Goal: Information Seeking & Learning: Learn about a topic

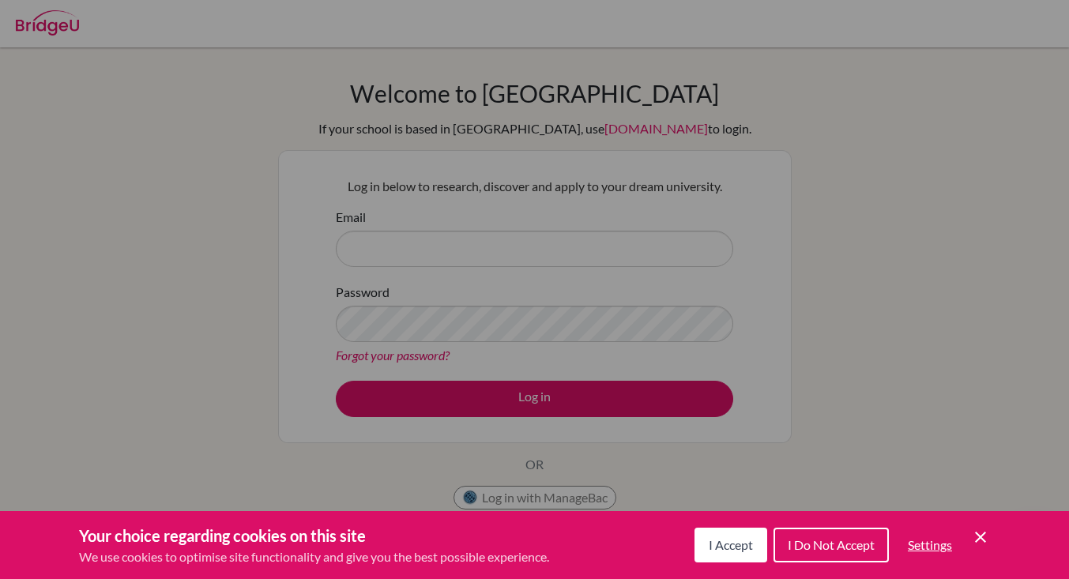
click at [437, 261] on div "Cookie Preferences" at bounding box center [534, 289] width 1069 height 579
click at [751, 541] on span "I Accept" at bounding box center [731, 544] width 44 height 15
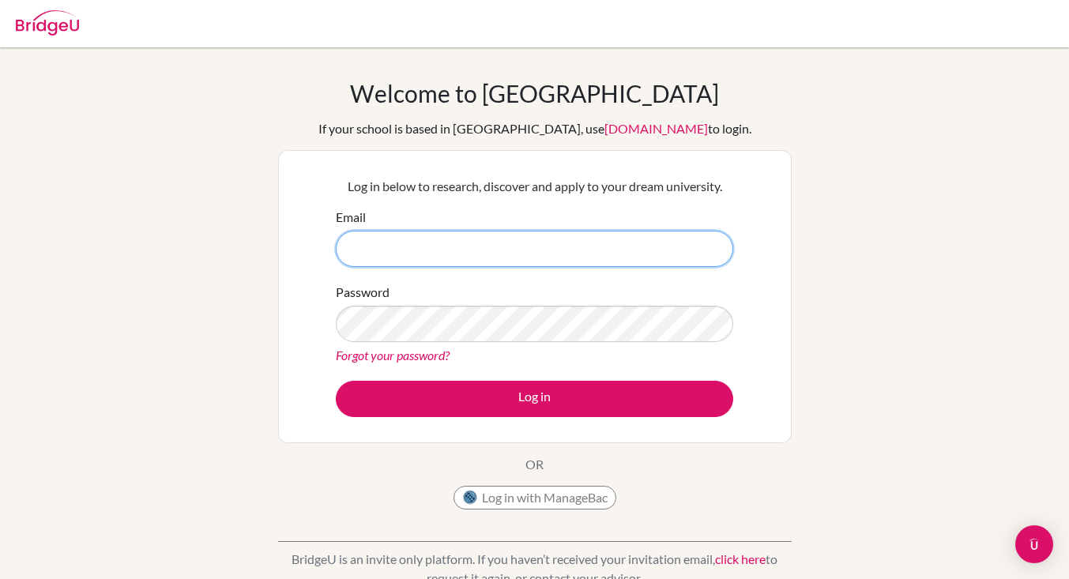
click at [676, 246] on input "Email" at bounding box center [535, 249] width 398 height 36
type input "puja.saxena@npsis.edu.sg"
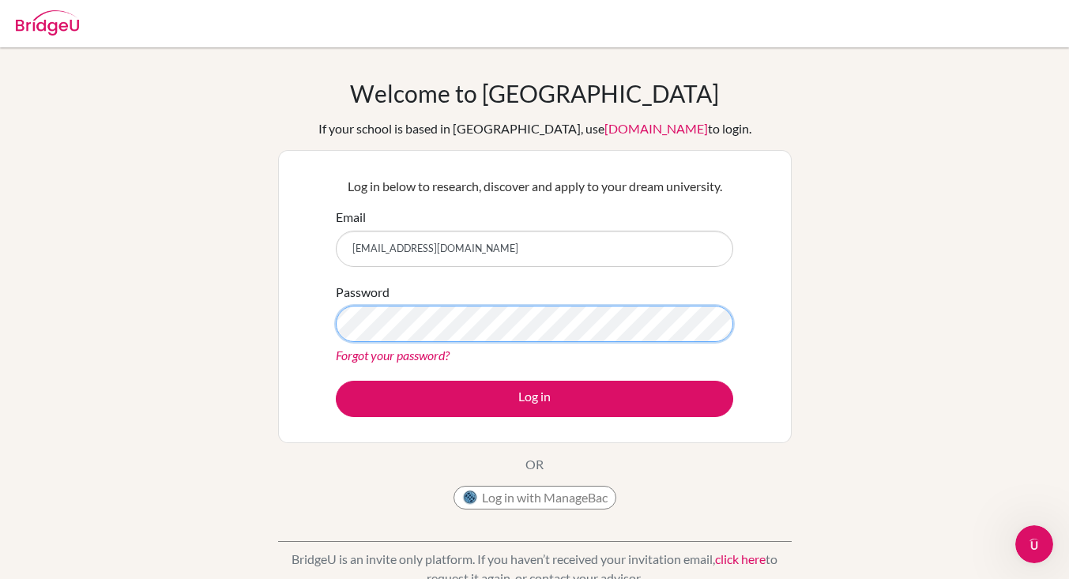
click at [336, 381] on button "Log in" at bounding box center [535, 399] width 398 height 36
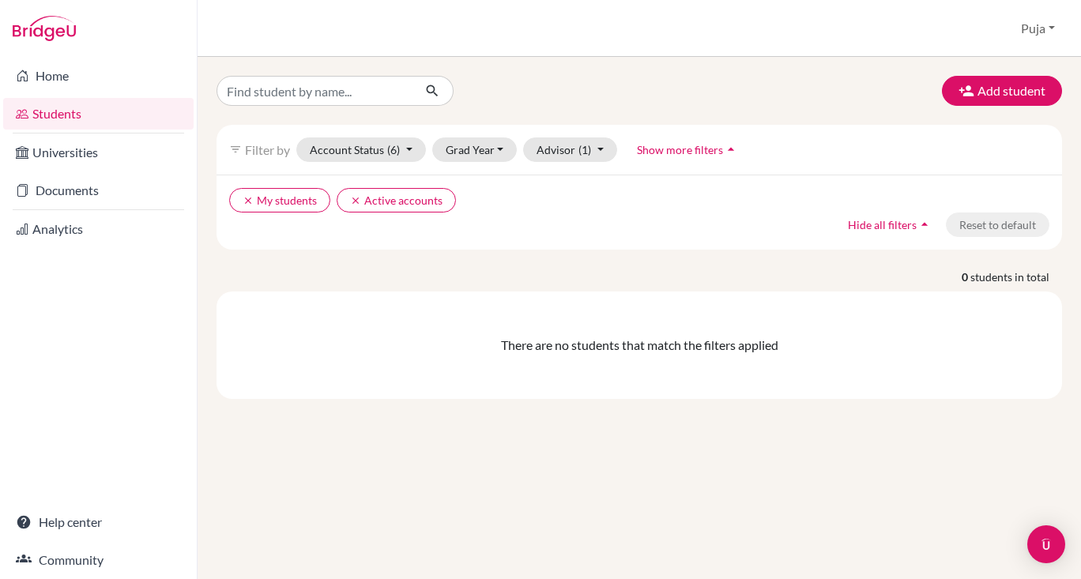
click at [115, 167] on link "Universities" at bounding box center [98, 153] width 190 height 32
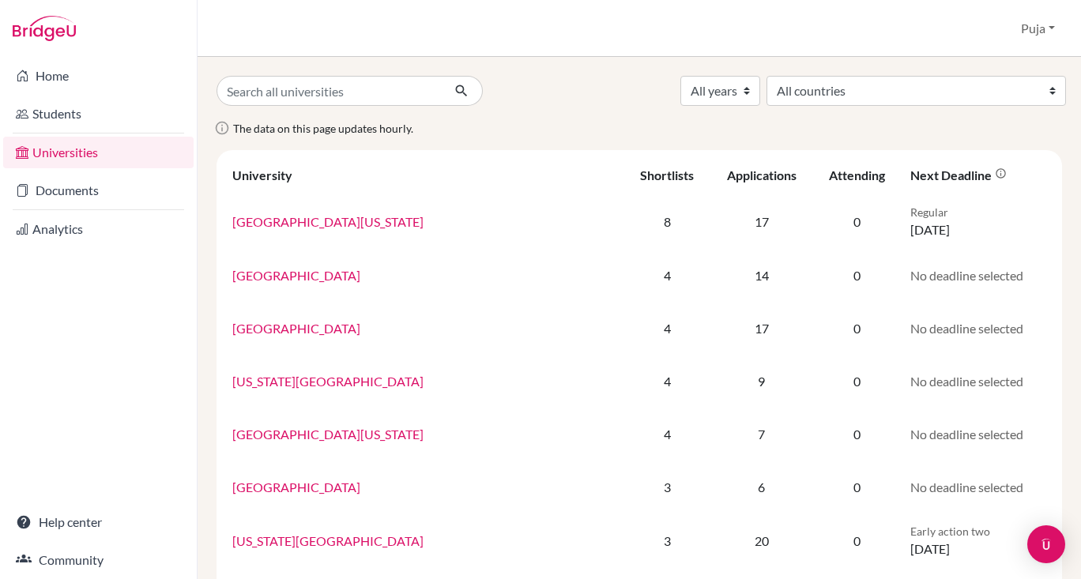
click at [341, 218] on link "[GEOGRAPHIC_DATA][US_STATE]" at bounding box center [327, 221] width 191 height 15
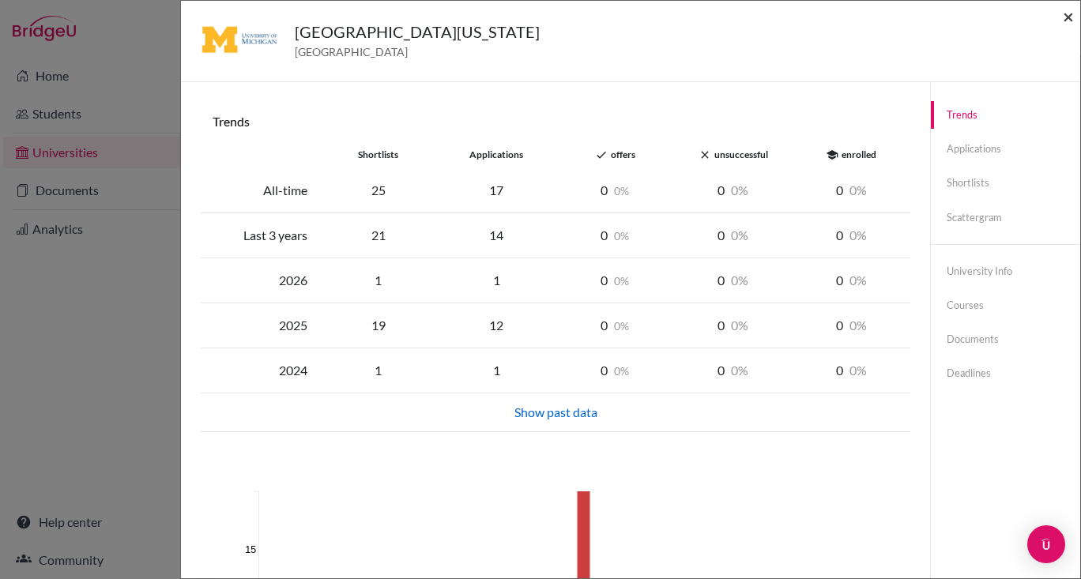
click at [1068, 22] on span "×" at bounding box center [1068, 16] width 11 height 23
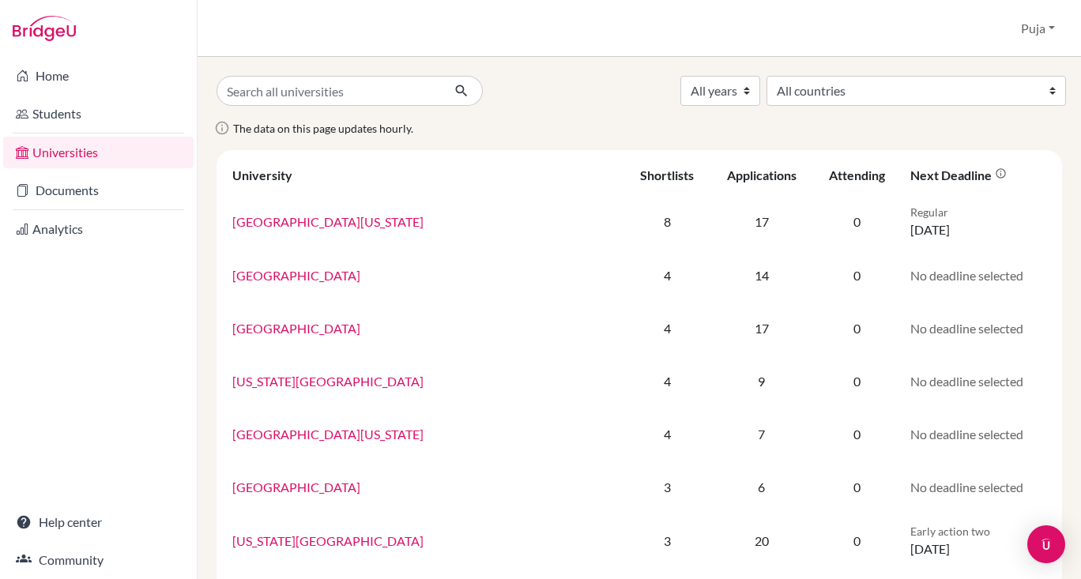
click at [58, 63] on link "Home" at bounding box center [98, 76] width 190 height 32
